Goal: Obtain resource: Download file/media

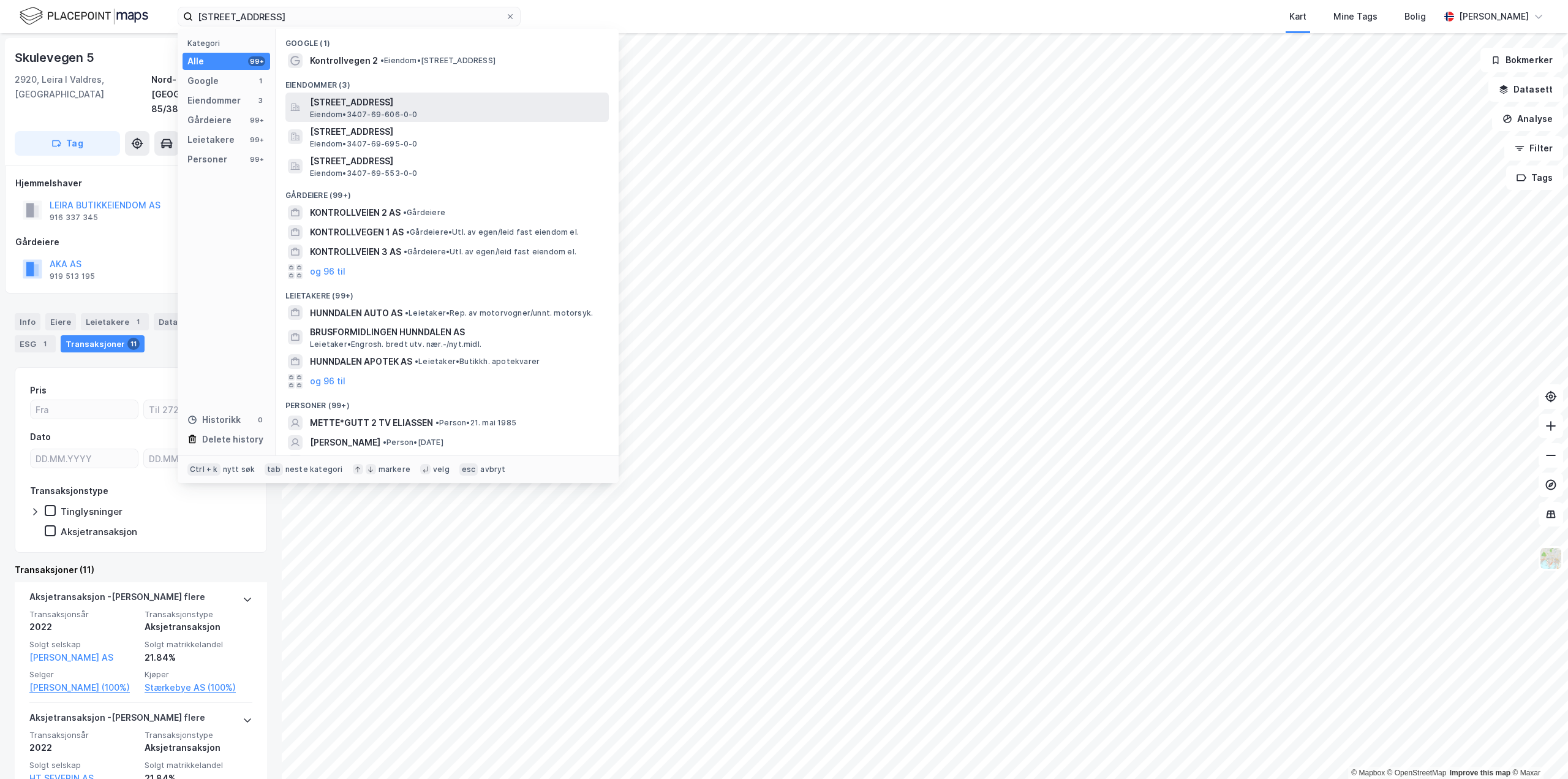
type input "[STREET_ADDRESS]"
click at [387, 96] on span "[STREET_ADDRESS]" at bounding box center [456, 102] width 294 height 14
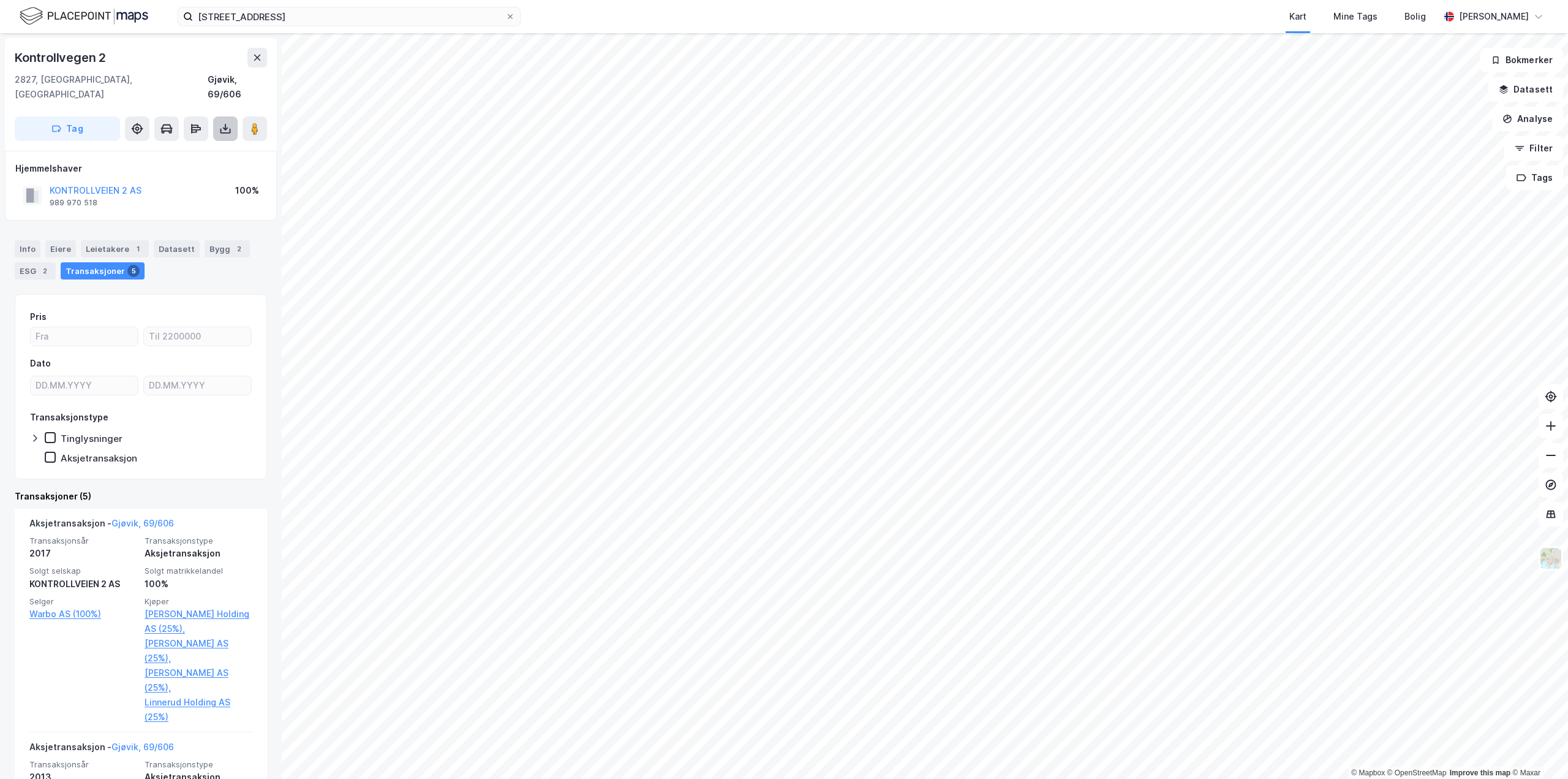
click at [228, 122] on icon at bounding box center [225, 128] width 13 height 13
click at [208, 144] on div "Last ned grunnbok" at bounding box center [172, 153] width 131 height 19
